Goal: Information Seeking & Learning: Learn about a topic

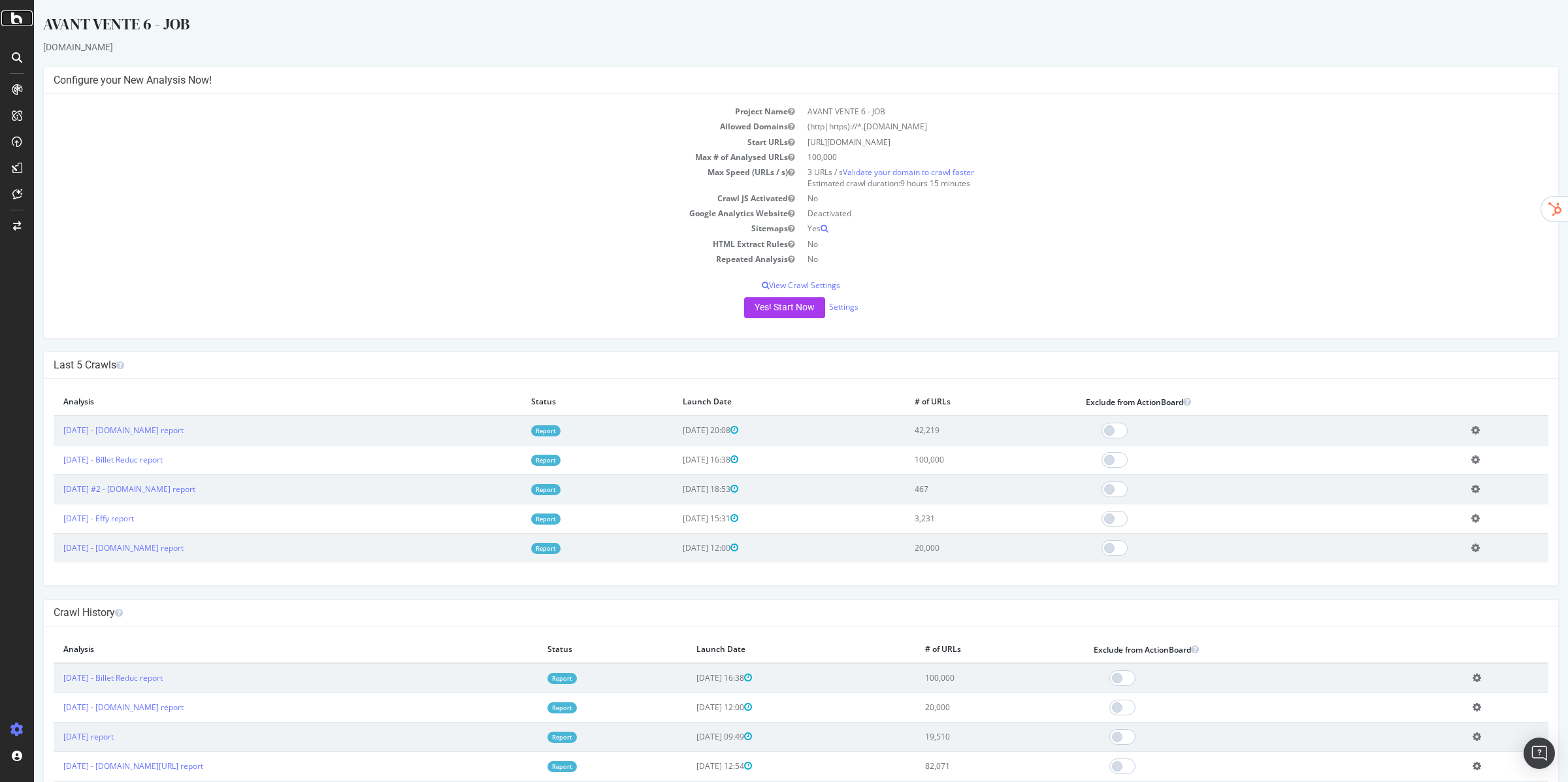
click at [16, 21] on icon at bounding box center [17, 18] width 12 height 16
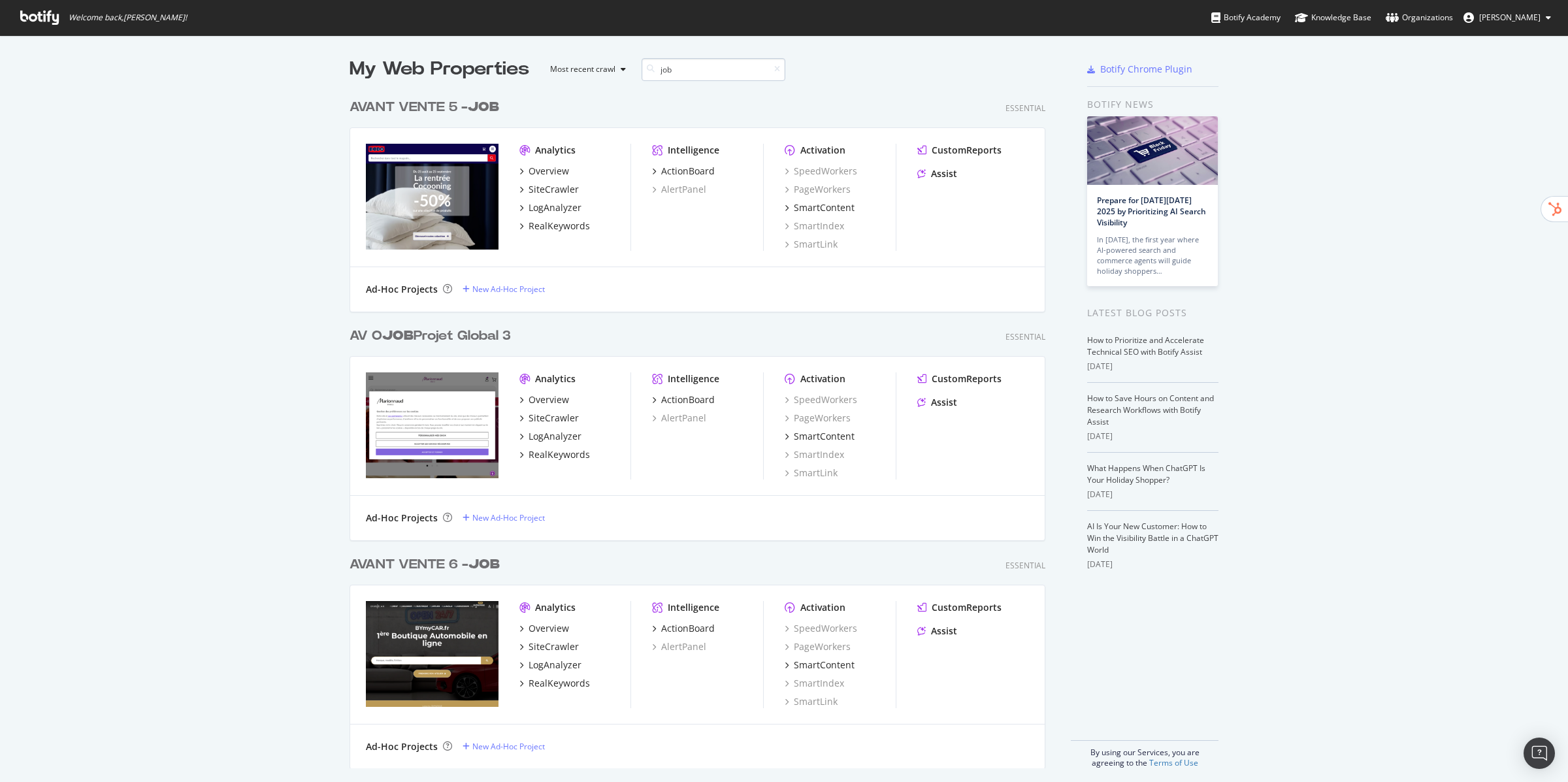
scroll to position [686, 706]
type input "job"
click at [421, 106] on div "AVANT VENTE 5 - JOB" at bounding box center [425, 107] width 150 height 19
click at [443, 324] on div "AV O JOB Projet Global 3 Essential Analytics Overview SiteCrawler LogAnalyzer R…" at bounding box center [703, 425] width 706 height 228
click at [438, 334] on div "AV O JOB Projet Global 3" at bounding box center [430, 336] width 161 height 19
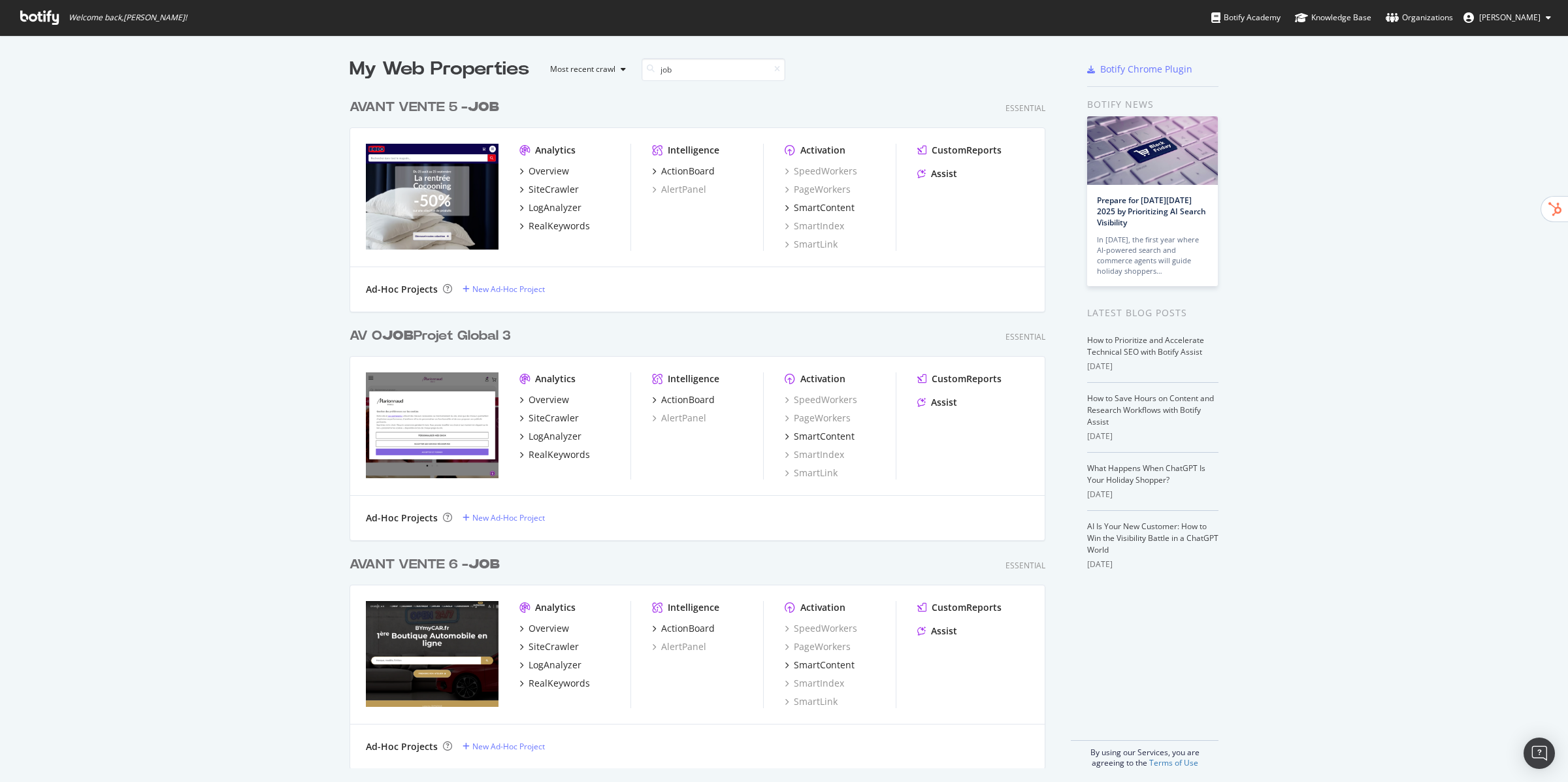
click at [422, 557] on div "AVANT VENTE 6 - JOB" at bounding box center [425, 565] width 150 height 19
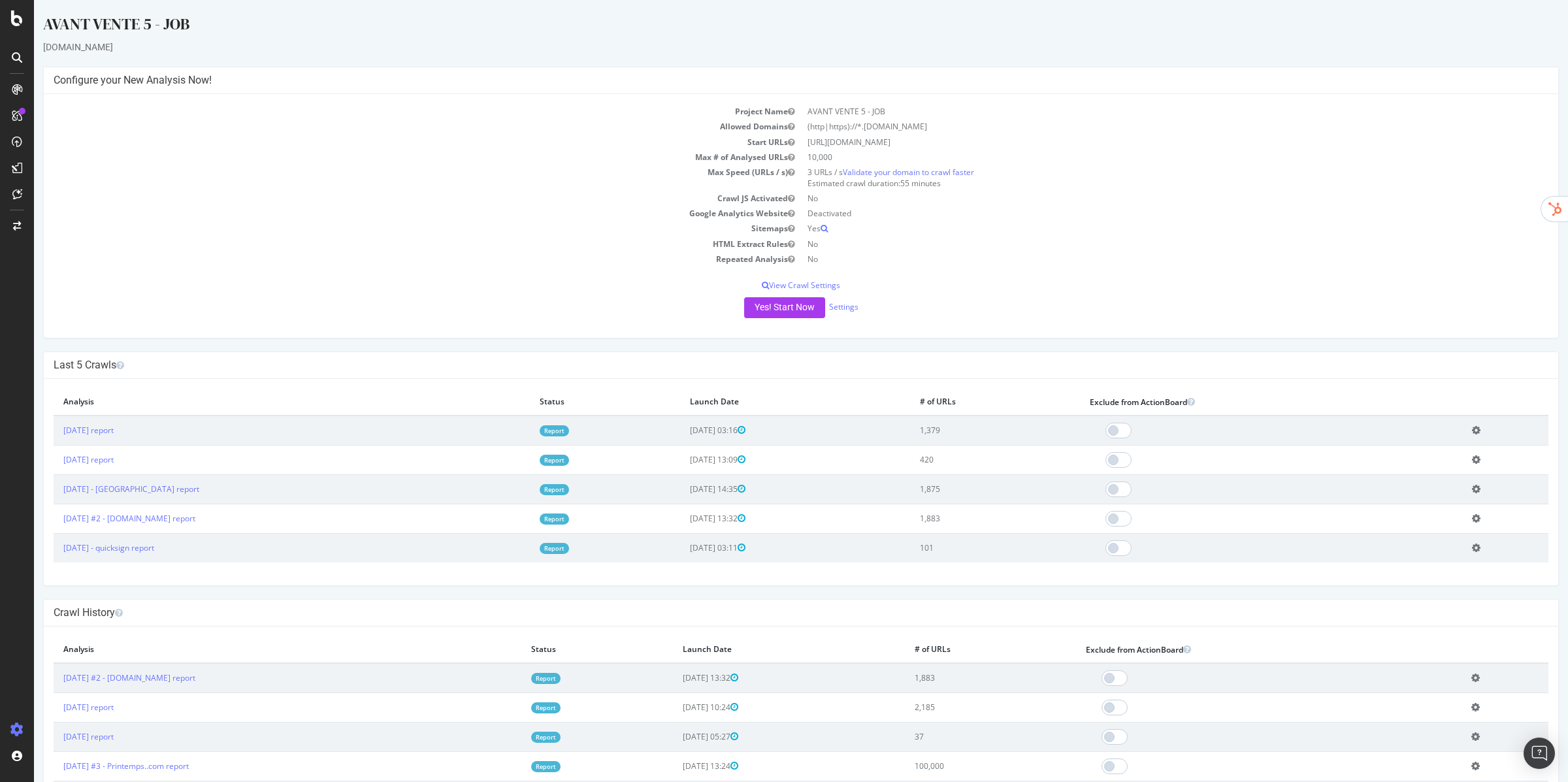
click at [546, 545] on link "Report" at bounding box center [554, 548] width 29 height 11
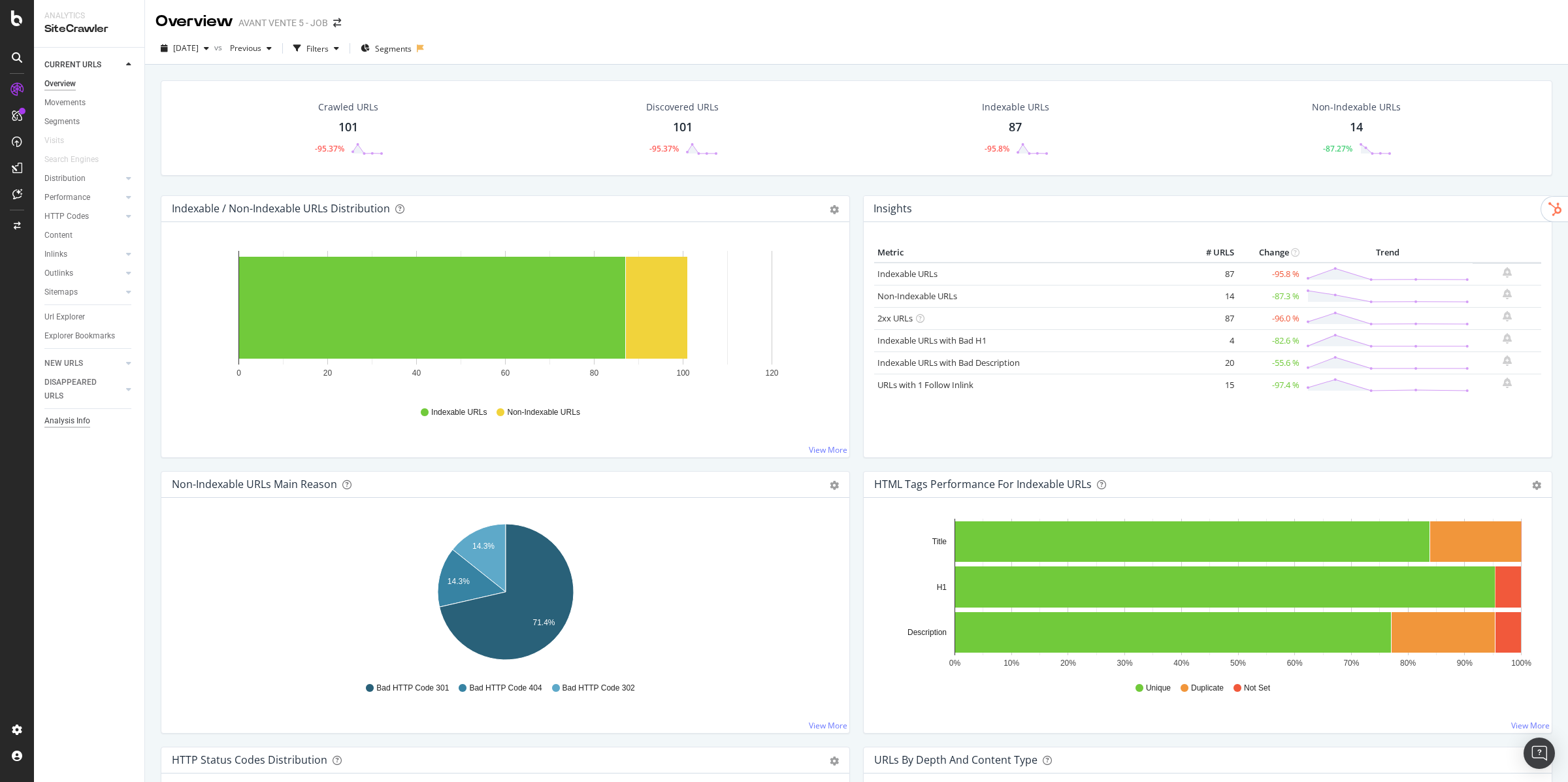
click at [79, 423] on div "Analysis Info" at bounding box center [67, 421] width 45 height 13
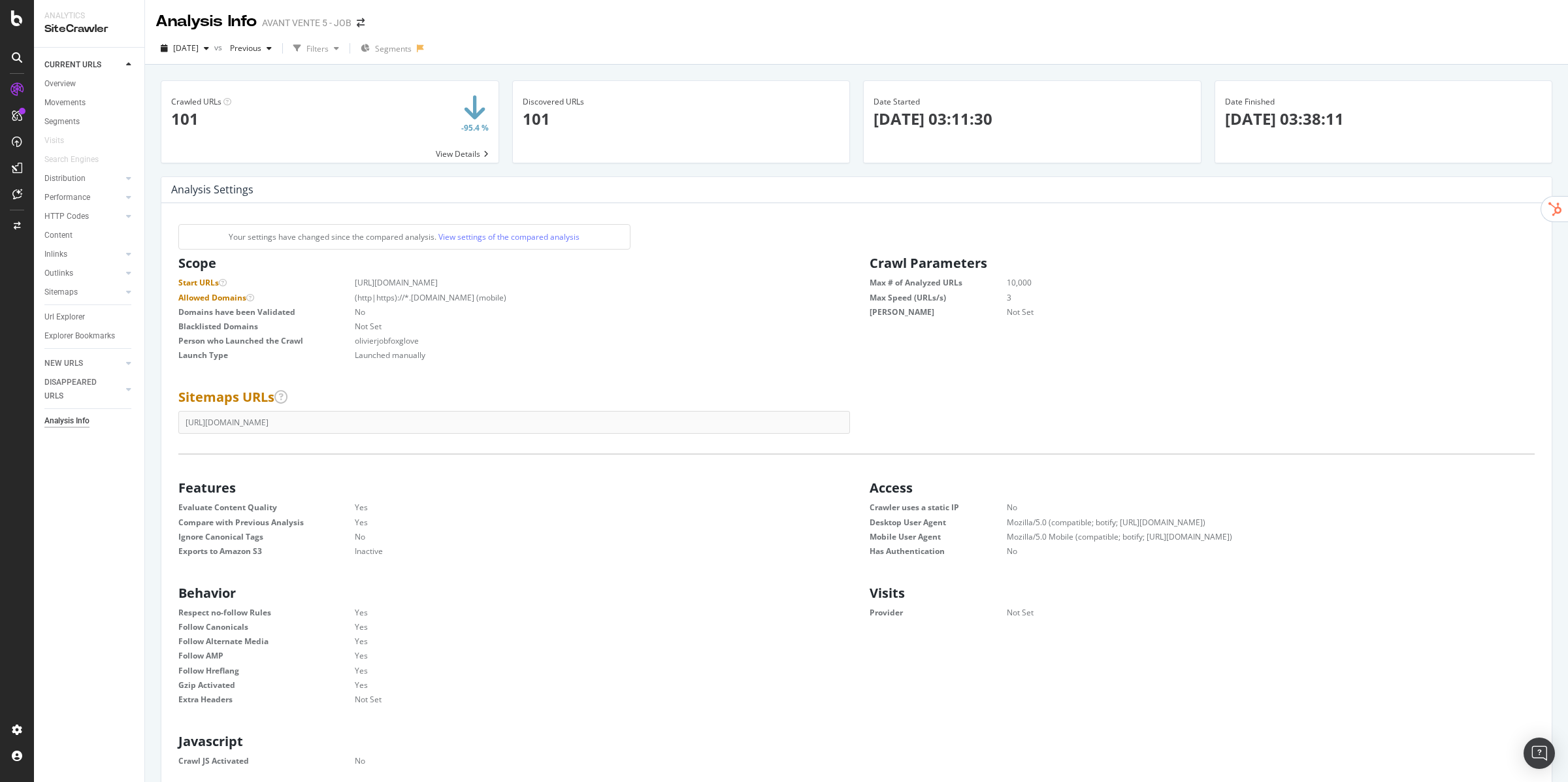
scroll to position [208, 670]
click at [66, 85] on div "Overview" at bounding box center [60, 83] width 31 height 13
